Goal: Task Accomplishment & Management: Complete application form

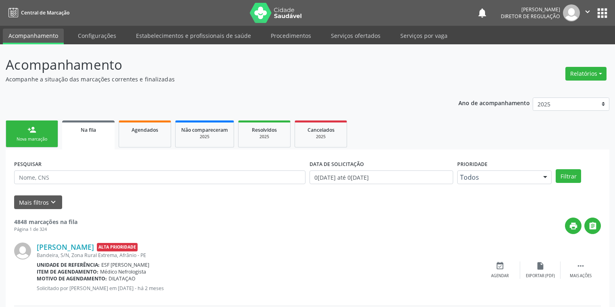
click at [26, 138] on div "Nova marcação" at bounding box center [32, 139] width 40 height 6
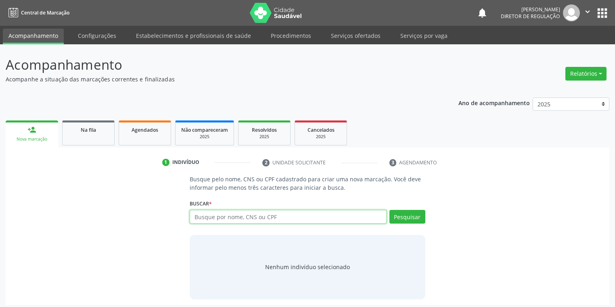
click at [213, 217] on input "text" at bounding box center [288, 217] width 197 height 14
paste input "705202410013779"
type input "705202410013779"
click at [406, 217] on button "Pesquisar" at bounding box center [407, 217] width 36 height 14
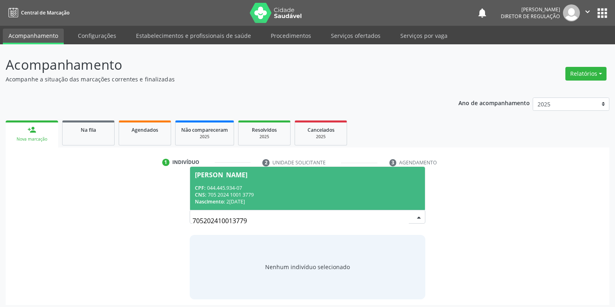
click at [274, 185] on div "CPF: 044.445.934-07" at bounding box center [307, 188] width 225 height 7
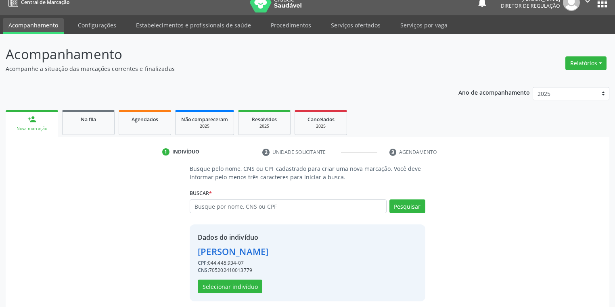
scroll to position [15, 0]
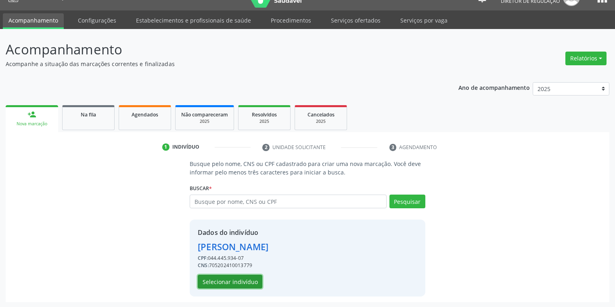
click at [218, 283] on button "Selecionar indivíduo" at bounding box center [230, 282] width 65 height 14
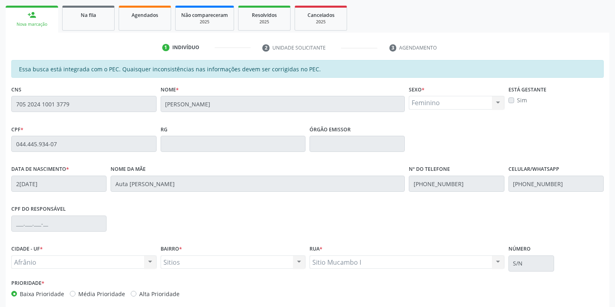
scroll to position [153, 0]
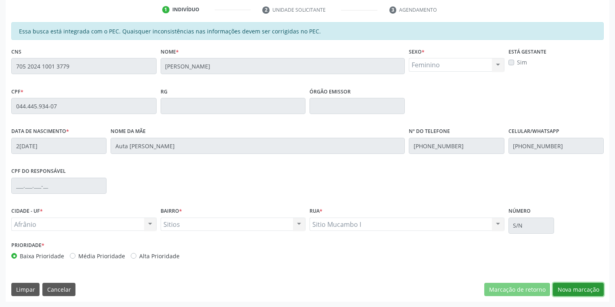
drag, startPoint x: 563, startPoint y: 290, endPoint x: 559, endPoint y: 288, distance: 5.1
click at [563, 289] on button "Nova marcação" at bounding box center [578, 290] width 51 height 14
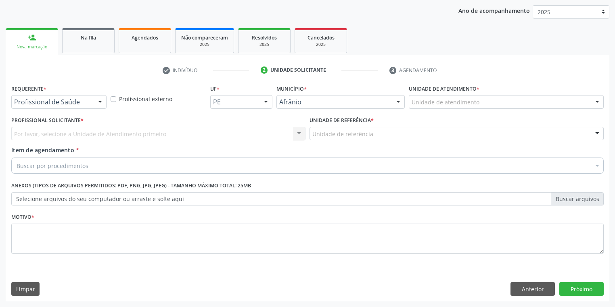
scroll to position [92, 0]
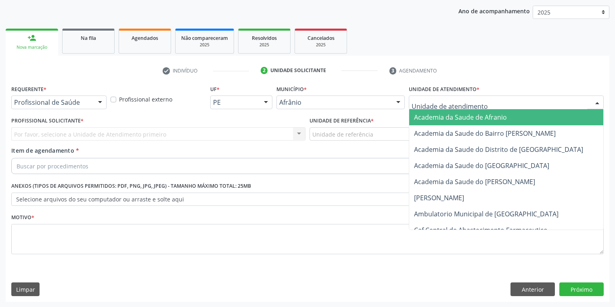
drag, startPoint x: 421, startPoint y: 99, endPoint x: 441, endPoint y: 145, distance: 50.6
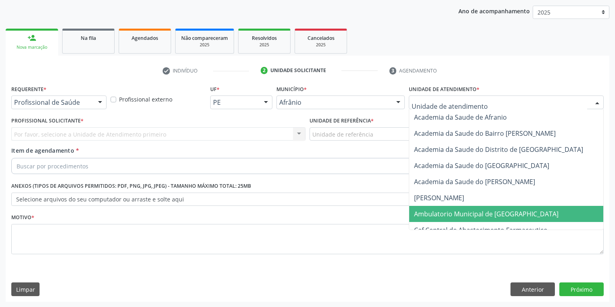
drag, startPoint x: 447, startPoint y: 212, endPoint x: 363, endPoint y: 159, distance: 99.5
click at [447, 212] on span "Ambulatorio Municipal de [GEOGRAPHIC_DATA]" at bounding box center [486, 214] width 144 height 9
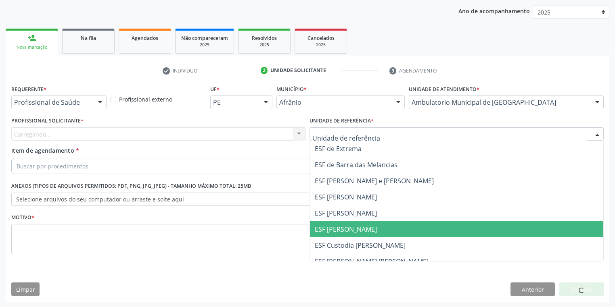
click at [340, 226] on span "ESF [PERSON_NAME]" at bounding box center [346, 229] width 62 height 9
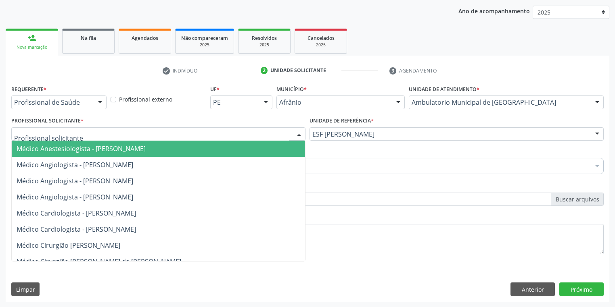
click at [81, 131] on div at bounding box center [158, 134] width 294 height 14
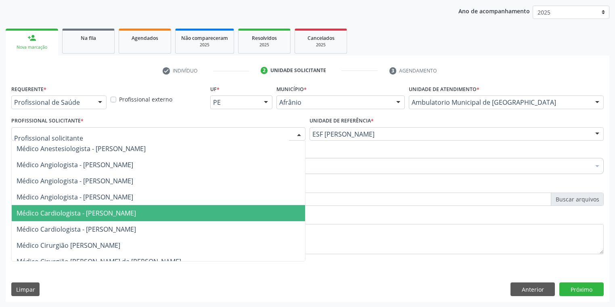
drag, startPoint x: 110, startPoint y: 213, endPoint x: 98, endPoint y: 202, distance: 16.0
click at [109, 213] on span "Médico Cardiologista - [PERSON_NAME]" at bounding box center [76, 213] width 119 height 9
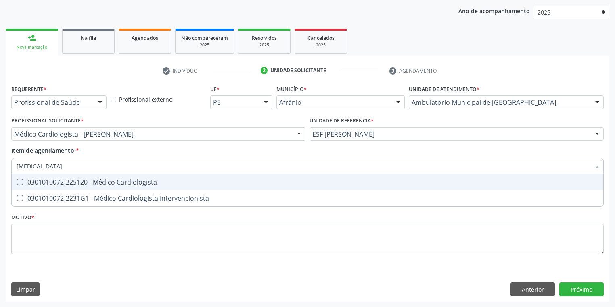
type input "CARDIOLOGISTA"
click at [95, 187] on span "0301010072-225120 - Médico Cardiologista" at bounding box center [307, 182] width 591 height 16
checkbox Cardiologista "true"
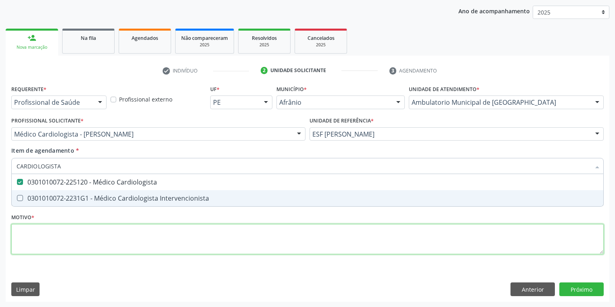
click at [76, 246] on div "Requerente * Profissional de Saúde Profissional de Saúde Paciente Nenhum result…" at bounding box center [307, 174] width 592 height 183
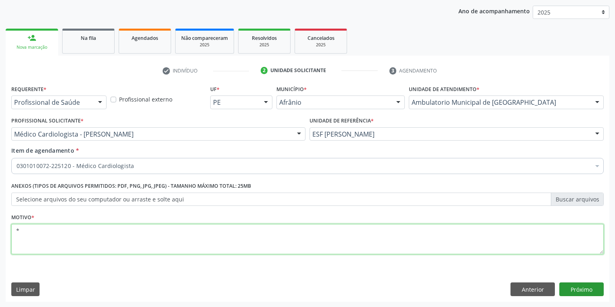
type textarea "*"
click at [570, 289] on button "Próximo" at bounding box center [581, 290] width 44 height 14
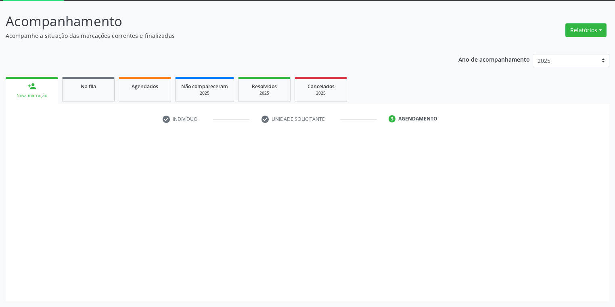
scroll to position [43, 0]
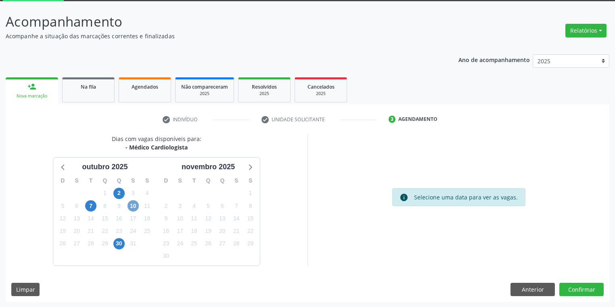
click at [132, 206] on span "10" at bounding box center [132, 205] width 11 height 11
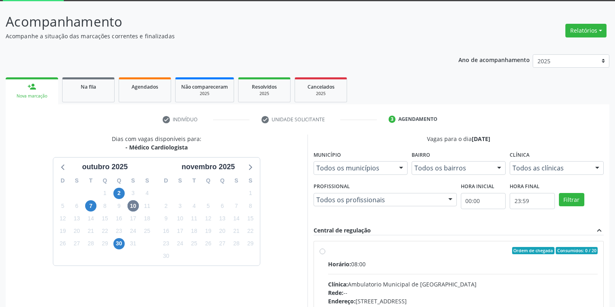
click at [325, 255] on input "Ordem de chegada Consumidos: 0 / 20 Horário: 08:00 Clínica: Ambulatorio Municip…" at bounding box center [322, 250] width 6 height 7
radio input "true"
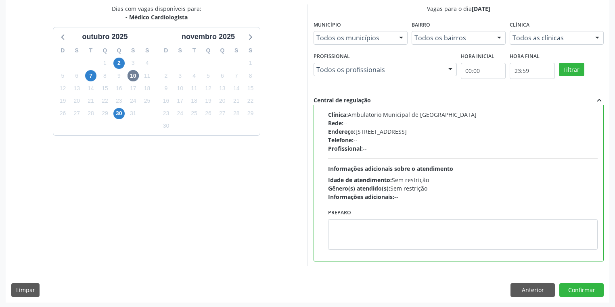
scroll to position [174, 0]
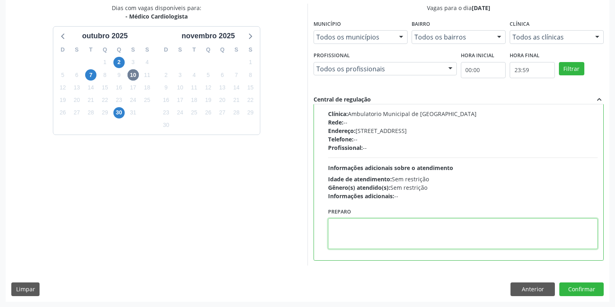
click at [329, 219] on textarea at bounding box center [462, 234] width 269 height 31
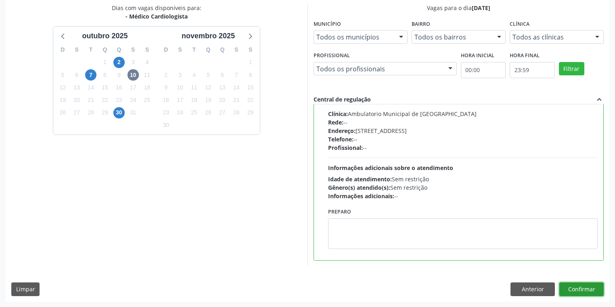
click at [581, 286] on button "Confirmar" at bounding box center [581, 290] width 44 height 14
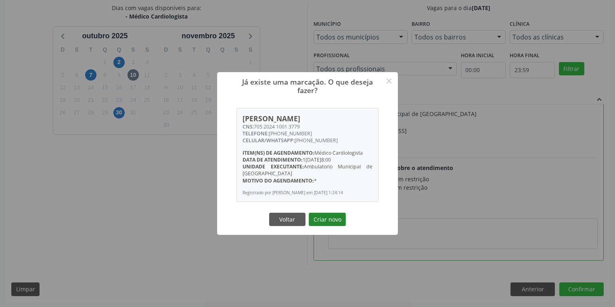
click at [328, 221] on button "Criar novo" at bounding box center [327, 220] width 37 height 14
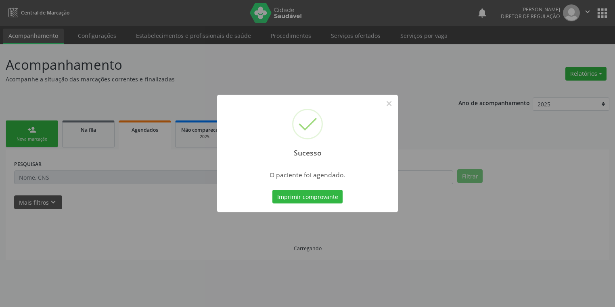
scroll to position [0, 0]
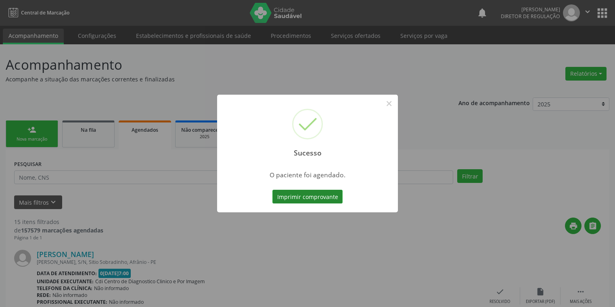
click at [321, 198] on button "Imprimir comprovante" at bounding box center [307, 197] width 70 height 14
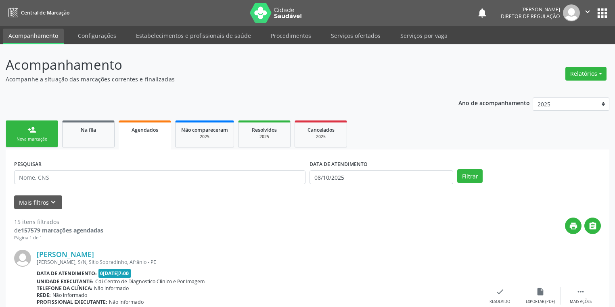
click at [42, 138] on div "Nova marcação" at bounding box center [32, 139] width 40 height 6
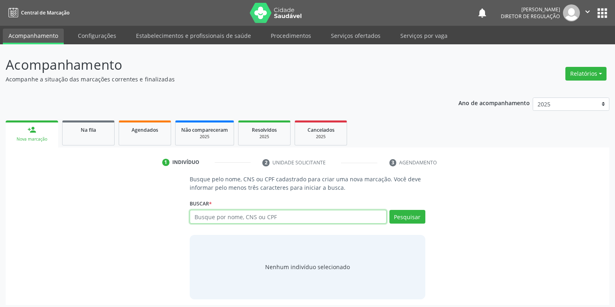
click at [202, 216] on input "text" at bounding box center [288, 217] width 197 height 14
paste input "749.067.634-72"
type input "749.067.634-72"
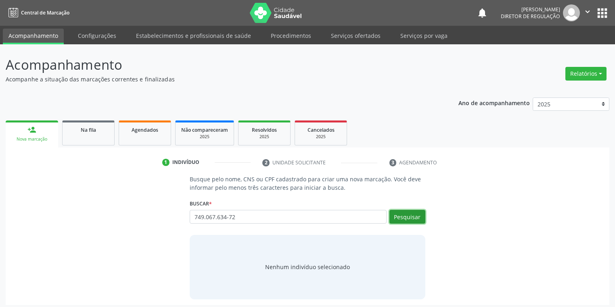
click at [395, 213] on button "Pesquisar" at bounding box center [407, 217] width 36 height 14
type input "749.067.634-72"
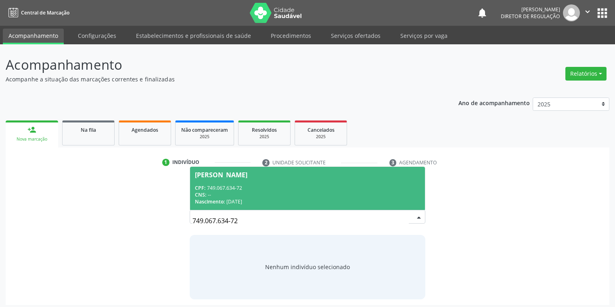
click at [231, 177] on div "[PERSON_NAME]" at bounding box center [221, 175] width 52 height 6
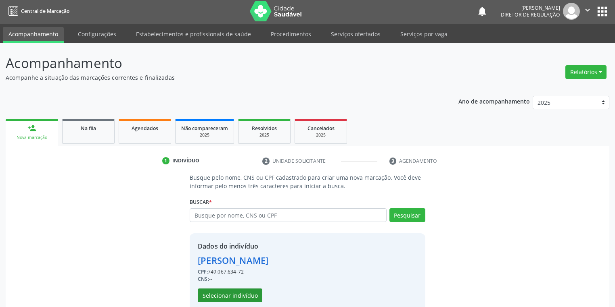
scroll to position [15, 0]
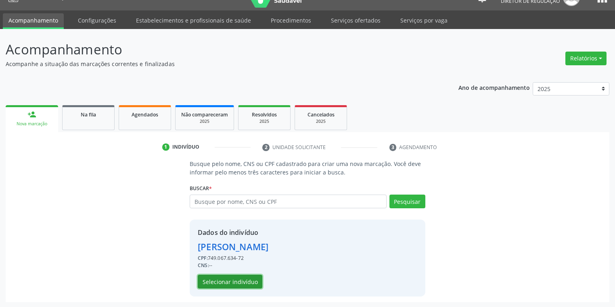
click at [217, 279] on button "Selecionar indivíduo" at bounding box center [230, 282] width 65 height 14
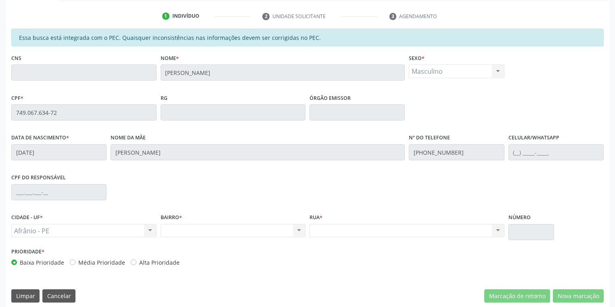
scroll to position [153, 0]
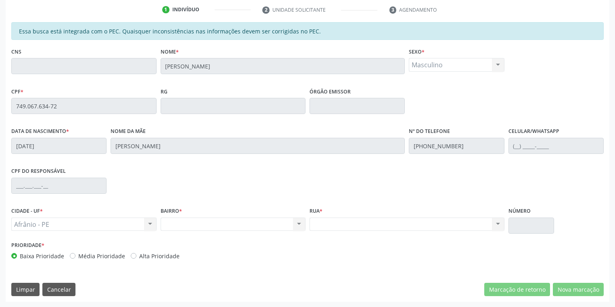
click at [6, 104] on div "Essa busca está integrada com o PEC. Quaisquer inconsistências nas informações …" at bounding box center [307, 162] width 603 height 280
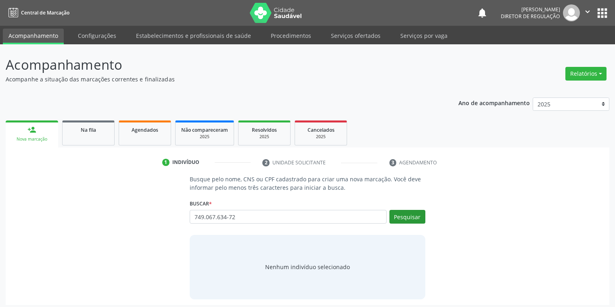
type input "749.067.634-72"
click at [399, 213] on button "Pesquisar" at bounding box center [407, 217] width 36 height 14
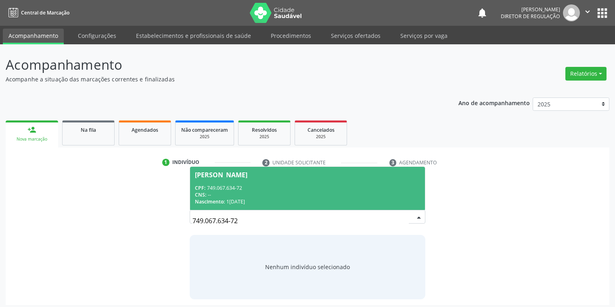
click at [269, 187] on div "CPF: 749.067.634-72" at bounding box center [307, 188] width 225 height 7
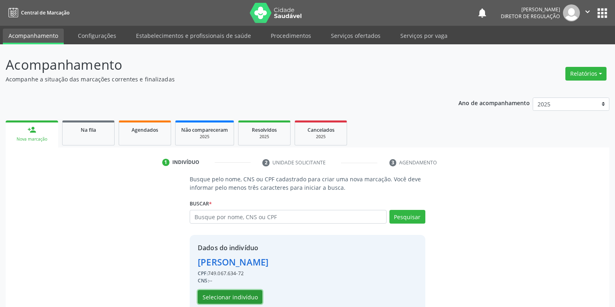
click at [209, 294] on button "Selecionar indivíduo" at bounding box center [230, 297] width 65 height 14
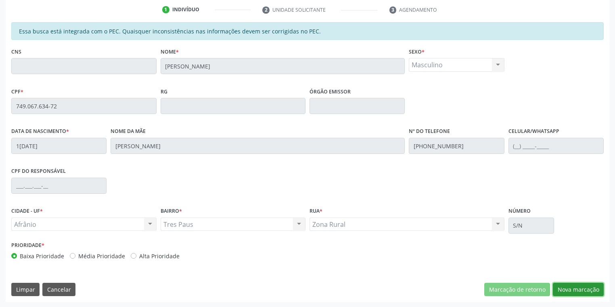
click at [565, 290] on button "Nova marcação" at bounding box center [578, 290] width 51 height 14
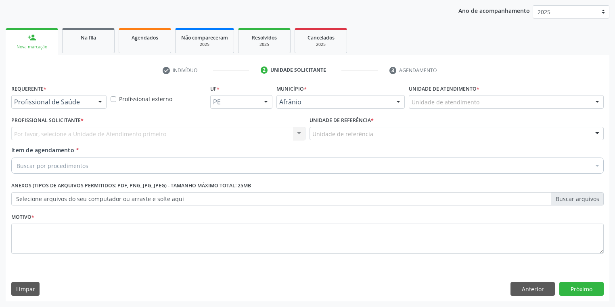
scroll to position [92, 0]
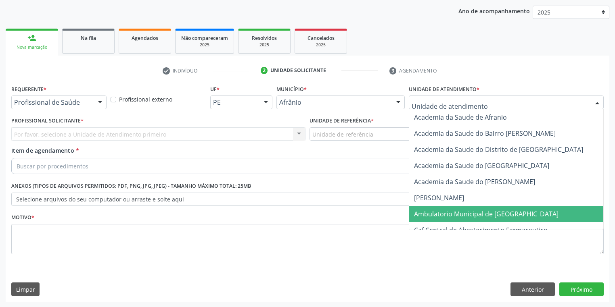
click at [434, 210] on span "Ambulatorio Municipal de [GEOGRAPHIC_DATA]" at bounding box center [486, 214] width 144 height 9
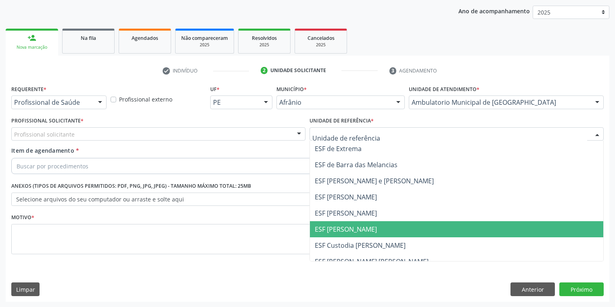
click at [325, 232] on span "ESF [PERSON_NAME]" at bounding box center [346, 229] width 62 height 9
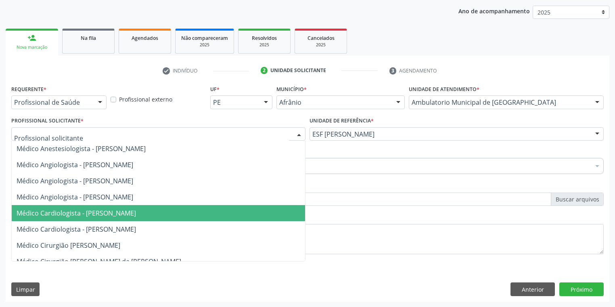
drag, startPoint x: 62, startPoint y: 210, endPoint x: 61, endPoint y: 199, distance: 10.9
click at [62, 209] on span "Médico Cardiologista - [PERSON_NAME]" at bounding box center [76, 213] width 119 height 9
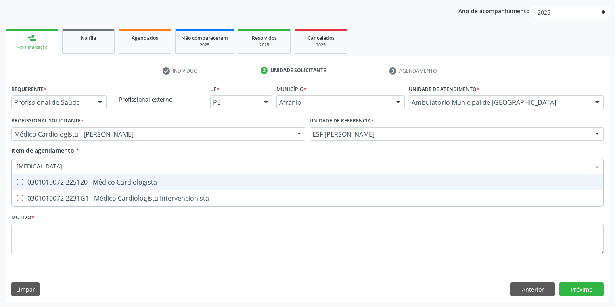
type input "cardiologista"
click at [46, 184] on div "0301010072-225120 - Médico Cardiologista" at bounding box center [308, 182] width 582 height 6
checkbox Cardiologista "true"
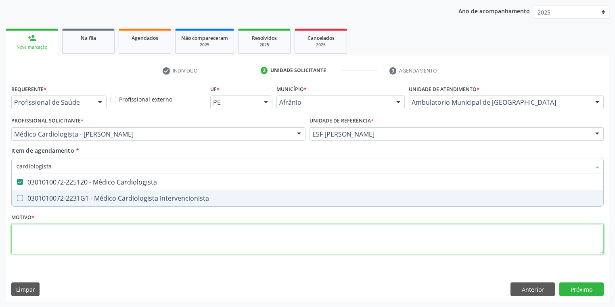
click at [50, 248] on div "Requerente * Profissional de Saúde Profissional de Saúde Paciente Nenhum result…" at bounding box center [307, 174] width 592 height 183
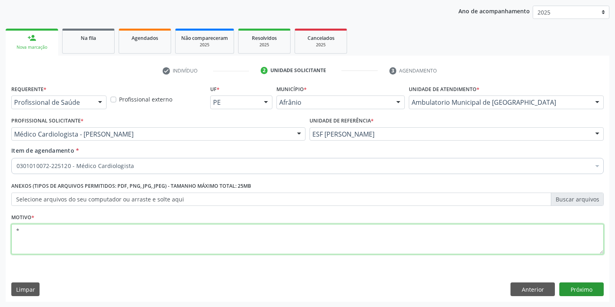
type textarea "*"
click at [573, 286] on button "Próximo" at bounding box center [581, 290] width 44 height 14
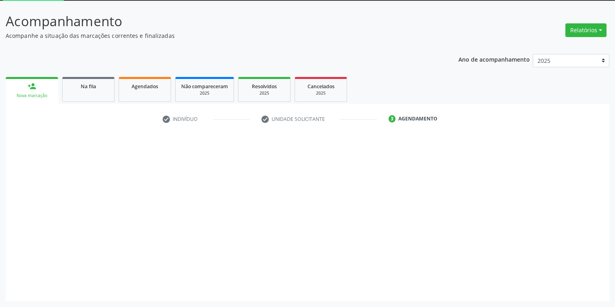
scroll to position [43, 0]
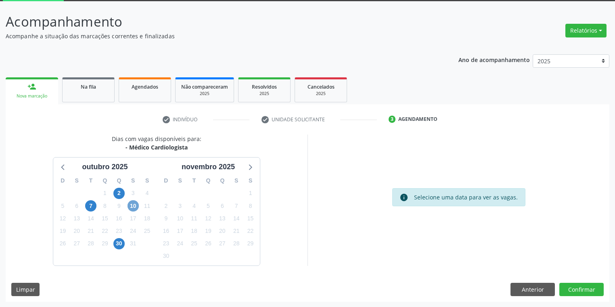
click at [134, 207] on span "10" at bounding box center [132, 205] width 11 height 11
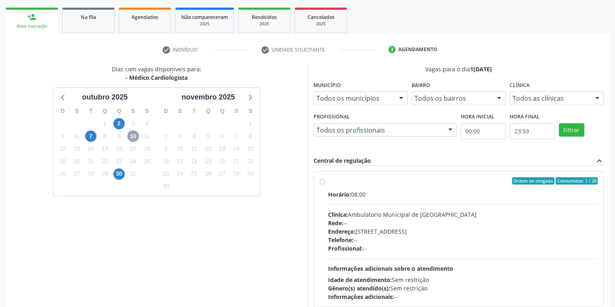
scroll to position [159, 0]
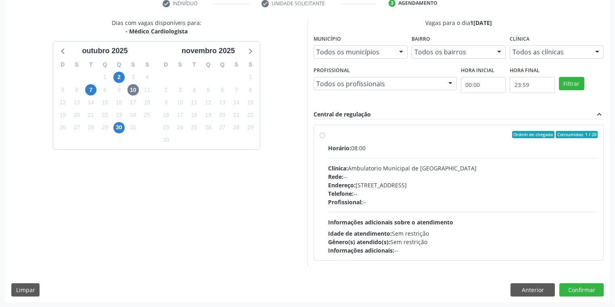
click at [440, 219] on span "Informações adicionais sobre o atendimento" at bounding box center [390, 223] width 125 height 8
click at [325, 138] on input "Ordem de chegada Consumidos: 1 / 20 Horário: 08:00 Clínica: Ambulatorio Municip…" at bounding box center [322, 134] width 6 height 7
radio input "true"
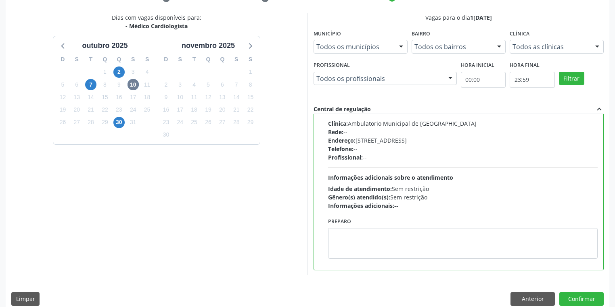
scroll to position [174, 0]
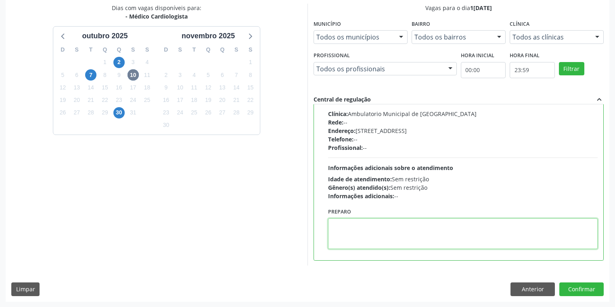
drag, startPoint x: 371, startPoint y: 232, endPoint x: 384, endPoint y: 232, distance: 12.9
click at [373, 231] on textarea at bounding box center [462, 234] width 269 height 31
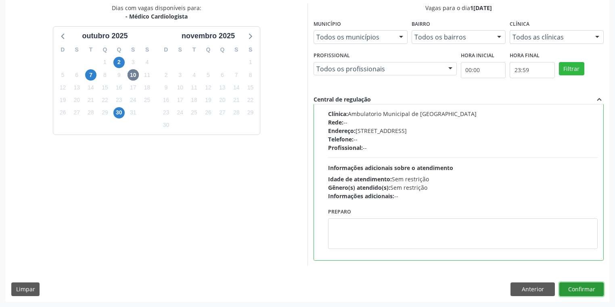
click at [578, 288] on button "Confirmar" at bounding box center [581, 290] width 44 height 14
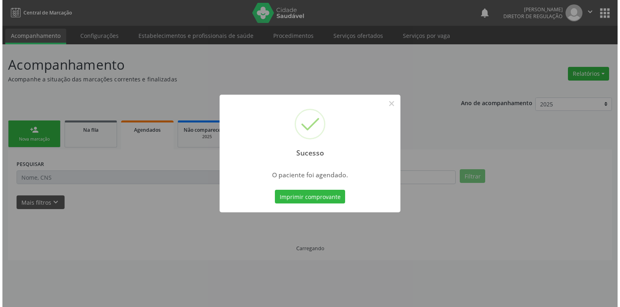
scroll to position [0, 0]
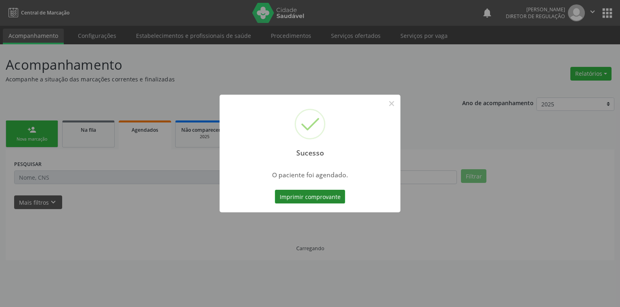
click at [309, 195] on button "Imprimir comprovante" at bounding box center [310, 197] width 70 height 14
